Goal: Task Accomplishment & Management: Use online tool/utility

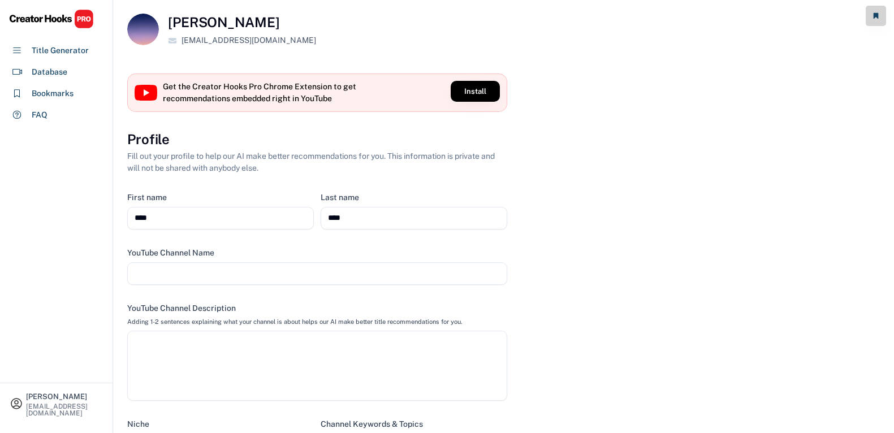
select select
click at [554, 16] on div "Beau Boyd aletheiacreate@gmail.com" at bounding box center [504, 30] width 781 height 60
click at [466, 93] on button "Install" at bounding box center [475, 91] width 49 height 21
select select
